Goal: Navigation & Orientation: Go to known website

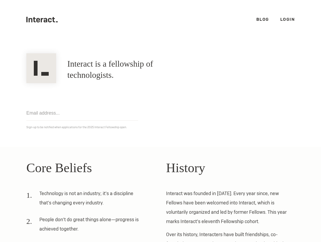
click at [288, 19] on link "Login" at bounding box center [287, 20] width 15 height 6
